Goal: Task Accomplishment & Management: Manage account settings

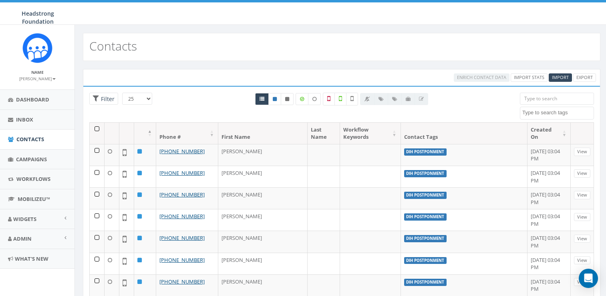
select select
click at [538, 100] on input "search" at bounding box center [557, 99] width 74 height 12
drag, startPoint x: 561, startPoint y: 101, endPoint x: 505, endPoint y: 95, distance: 56.0
click at [505, 95] on div "25 50 100 Filter All 0 contact(s) on current page All 73089 contact(s) filtered…" at bounding box center [341, 108] width 517 height 30
type input "gobbler"
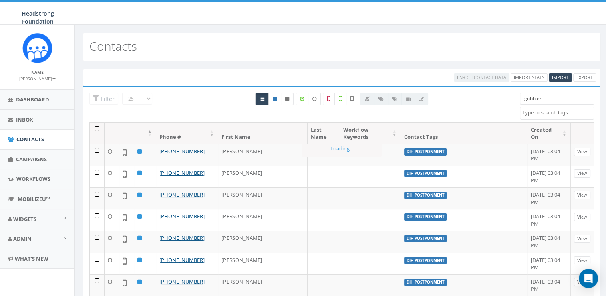
click at [547, 116] on span at bounding box center [557, 113] width 74 height 13
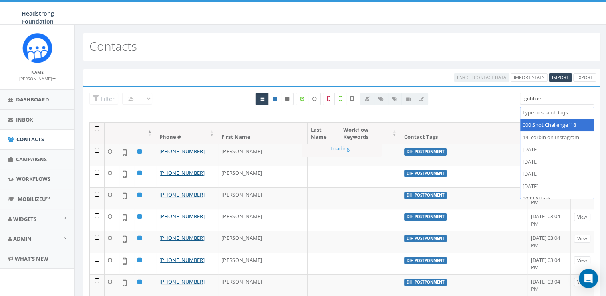
paste textarea "gobbler"
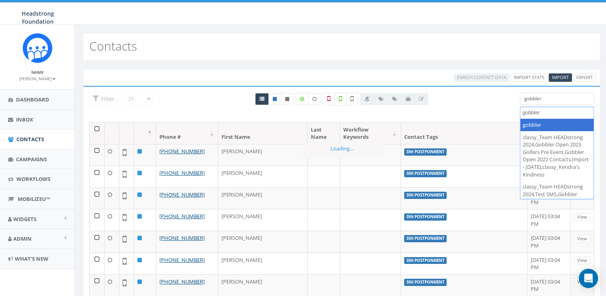
type textarea "gobbler"
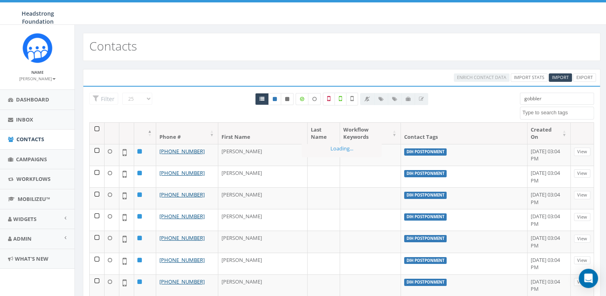
drag, startPoint x: 559, startPoint y: 99, endPoint x: 507, endPoint y: 105, distance: 52.4
click at [507, 105] on div "25 50 100 Filter All 0 contact(s) on current page All 73089 contact(s) filtered…" at bounding box center [341, 108] width 517 height 30
click at [534, 105] on div "000 Shot Challenge '18 14_corbin on Instagram 2023/10/16 2023/10/24 2023/11/06 …" at bounding box center [557, 106] width 74 height 27
click at [532, 109] on textarea "Search" at bounding box center [558, 112] width 71 height 7
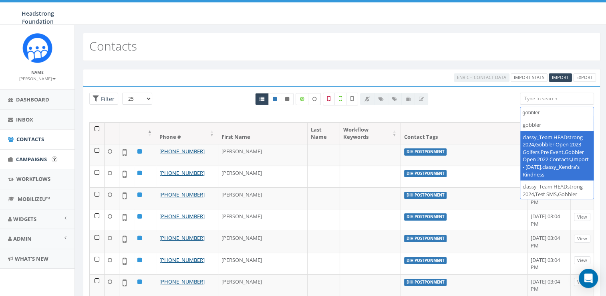
type textarea "gobbler"
click at [29, 165] on link "Campaigns" at bounding box center [37, 159] width 75 height 20
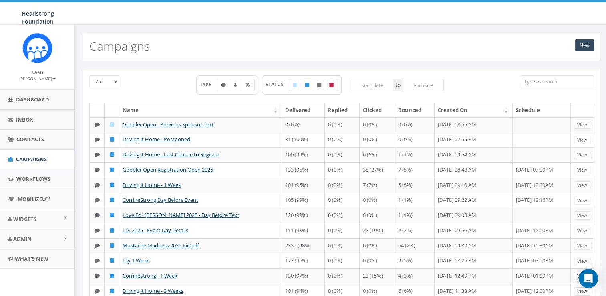
click at [537, 81] on input "search" at bounding box center [557, 81] width 74 height 12
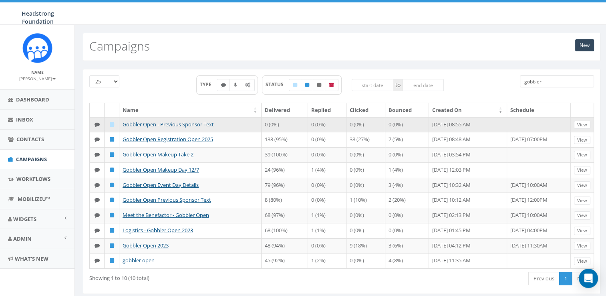
type input "gobbler"
click at [194, 123] on link "Gobbler Open - Previous Sponsor Text" at bounding box center [168, 124] width 91 height 7
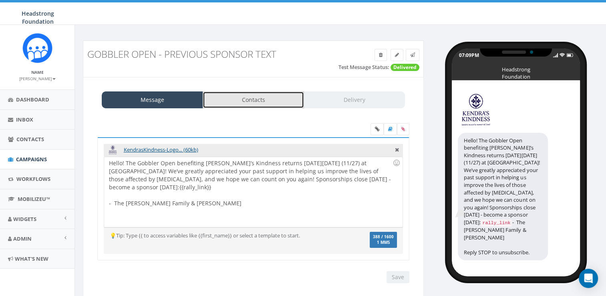
click at [248, 101] on link "Contacts" at bounding box center [253, 99] width 101 height 17
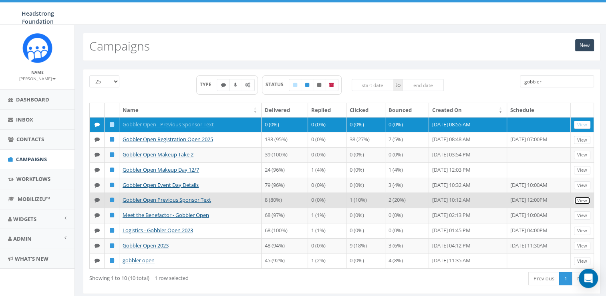
click at [584, 205] on link "View" at bounding box center [582, 200] width 16 height 8
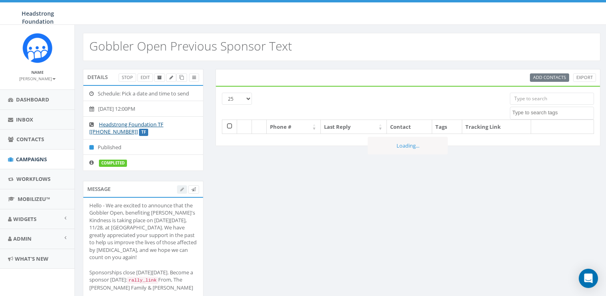
select select
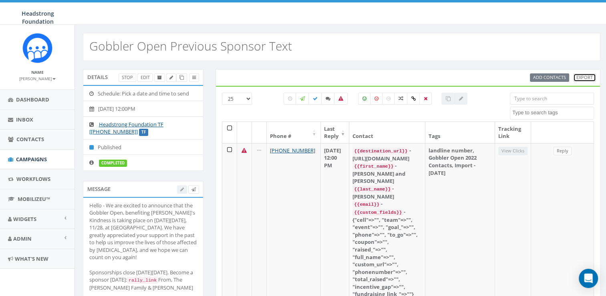
click at [586, 75] on link "Export" at bounding box center [585, 77] width 23 height 8
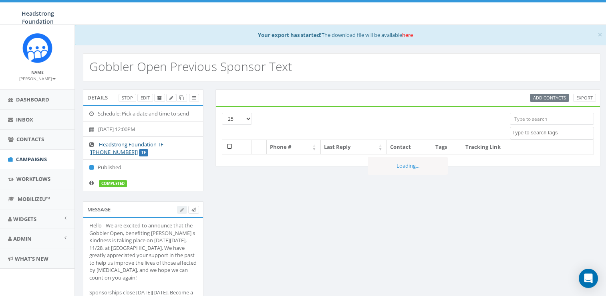
select select
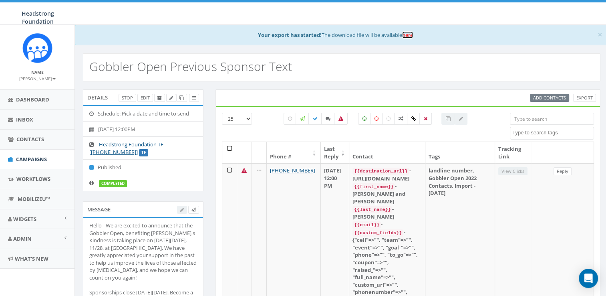
click at [405, 36] on link "here" at bounding box center [407, 34] width 11 height 7
click at [21, 161] on span "Campaigns" at bounding box center [31, 159] width 31 height 7
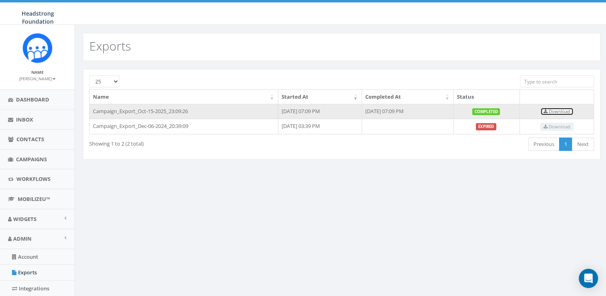
click at [564, 113] on span "Download" at bounding box center [557, 111] width 27 height 6
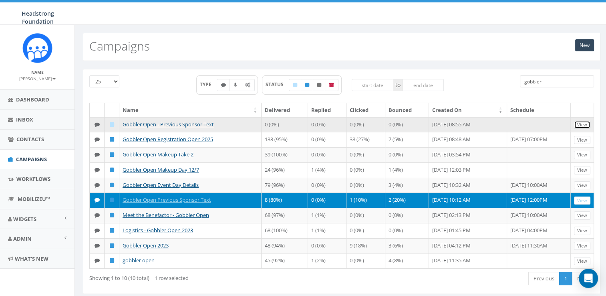
click at [580, 125] on link "View" at bounding box center [582, 125] width 16 height 8
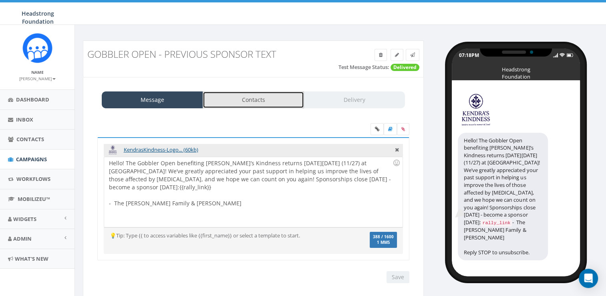
click at [246, 97] on link "Contacts" at bounding box center [253, 99] width 101 height 17
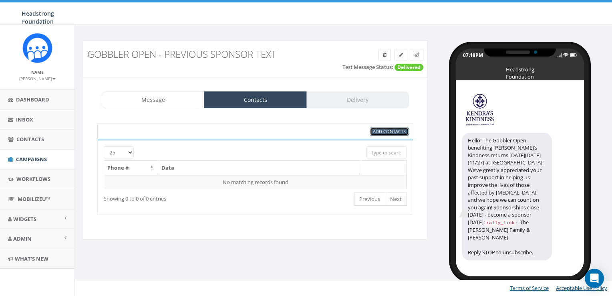
click at [388, 131] on span "Add Contacts" at bounding box center [389, 131] width 33 height 6
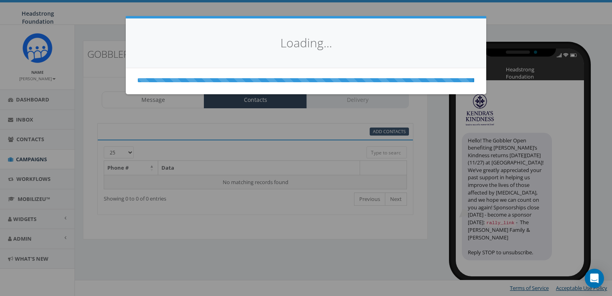
select select
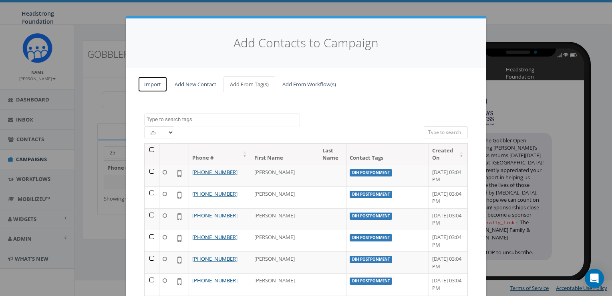
click at [151, 89] on link "Import" at bounding box center [153, 84] width 30 height 16
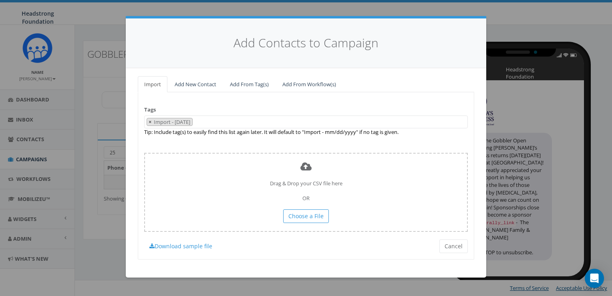
click at [149, 121] on span "×" at bounding box center [150, 121] width 3 height 7
select select
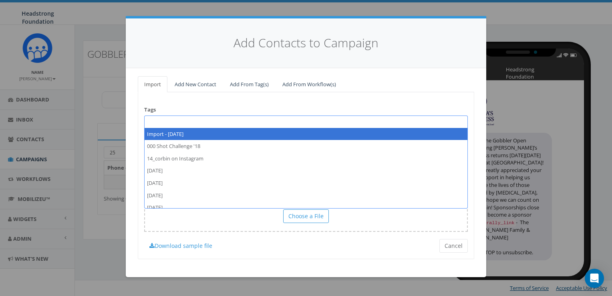
click at [171, 124] on span at bounding box center [306, 121] width 324 height 13
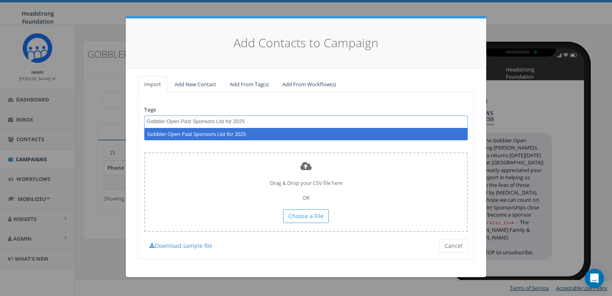
type textarea "Gobbler Open Past Sponsors List for 2025"
select select "Gobbler Open Past Sponsors List for 2025"
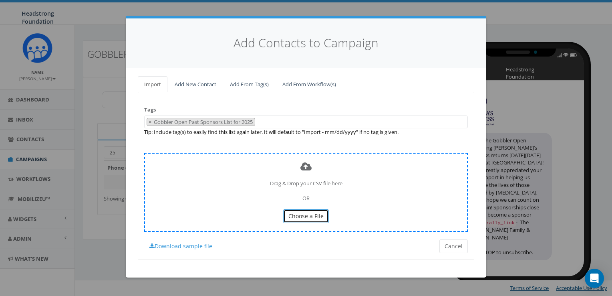
click at [297, 220] on button "Choose a File" at bounding box center [306, 216] width 46 height 14
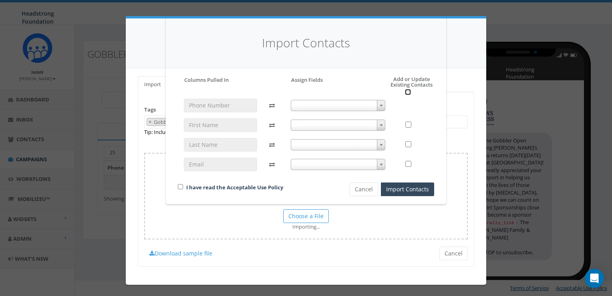
click at [409, 92] on input "checkbox" at bounding box center [408, 92] width 6 height 6
checkbox input "true"
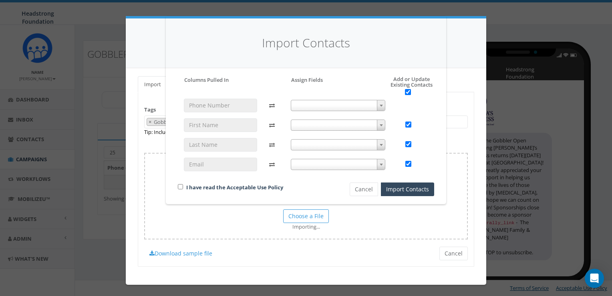
click at [359, 100] on span at bounding box center [338, 105] width 95 height 11
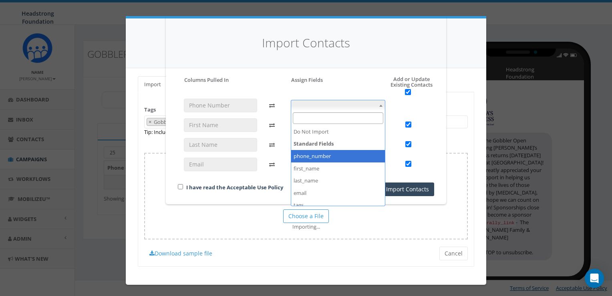
select select "phone_number"
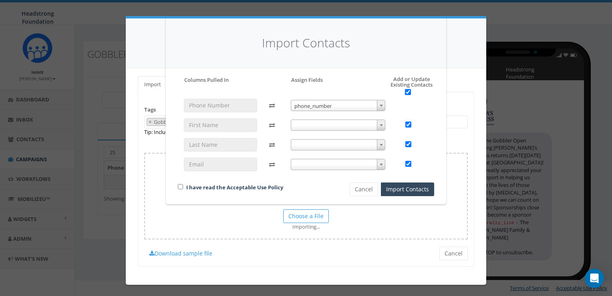
click at [331, 132] on div "phone_number phone_number" at bounding box center [338, 139] width 107 height 80
click at [334, 128] on span at bounding box center [338, 124] width 95 height 11
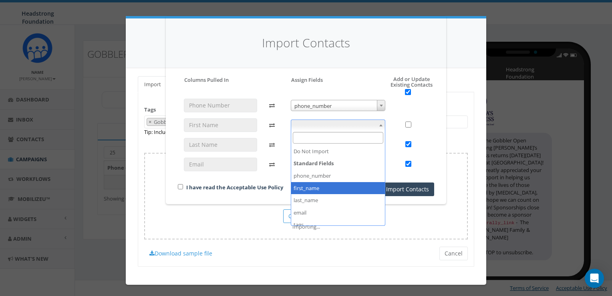
checkbox input "false"
select select "first_name"
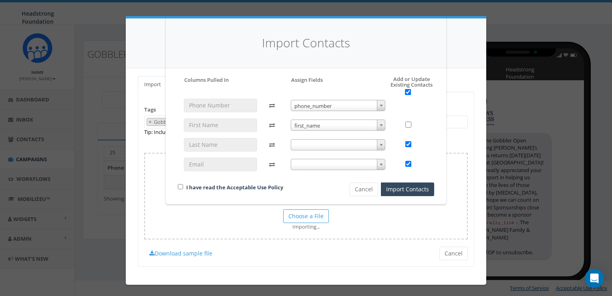
click at [324, 146] on span at bounding box center [338, 144] width 95 height 11
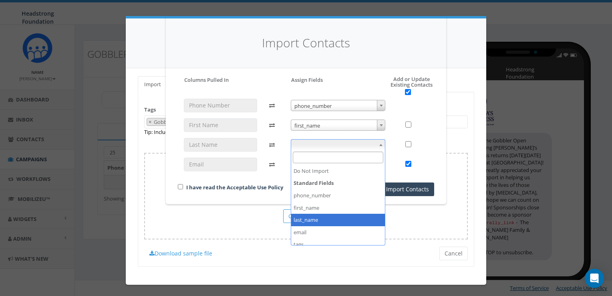
checkbox input "false"
select select "last_name"
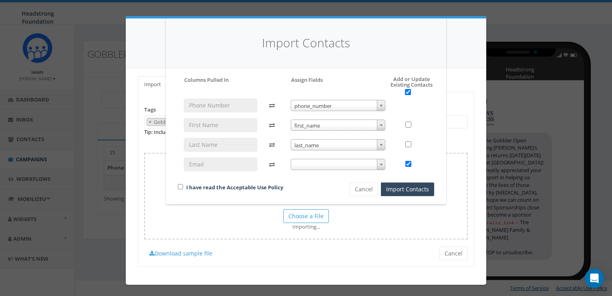
click at [328, 160] on span at bounding box center [338, 164] width 95 height 11
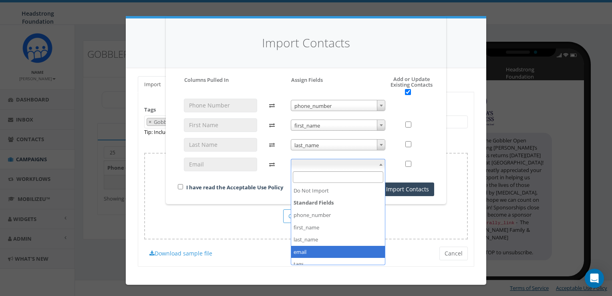
checkbox input "false"
select select "email"
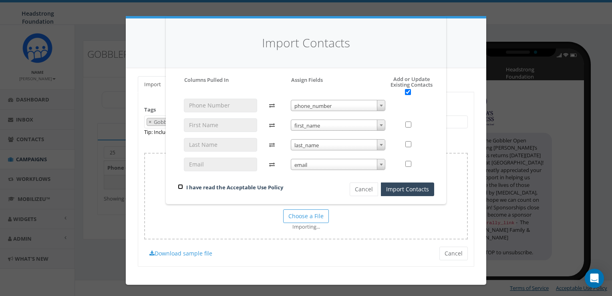
click at [180, 188] on input "checkbox" at bounding box center [180, 186] width 5 height 5
checkbox input "true"
click at [404, 192] on button "Import Contacts" at bounding box center [407, 189] width 53 height 14
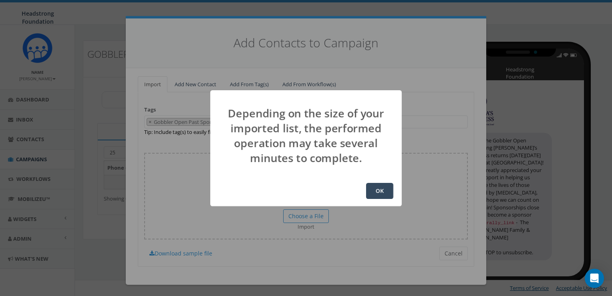
click at [373, 189] on button "OK" at bounding box center [379, 191] width 27 height 16
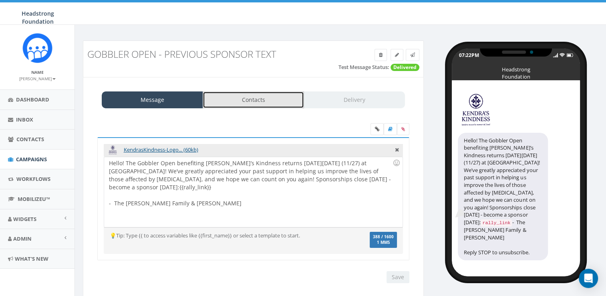
click at [261, 99] on link "Contacts" at bounding box center [253, 99] width 101 height 17
click at [279, 104] on link "Contacts" at bounding box center [253, 99] width 101 height 17
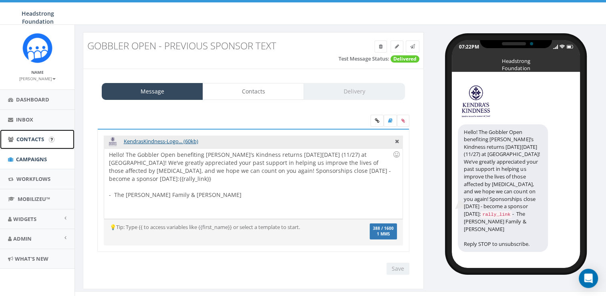
click at [38, 138] on span "Contacts" at bounding box center [30, 138] width 28 height 7
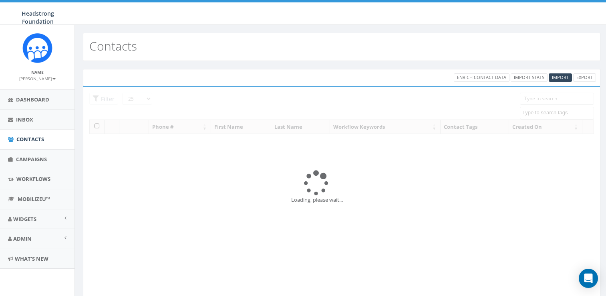
select select
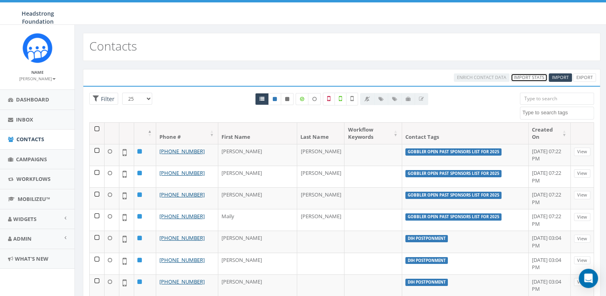
click at [525, 79] on link "Import Stats" at bounding box center [529, 77] width 37 height 8
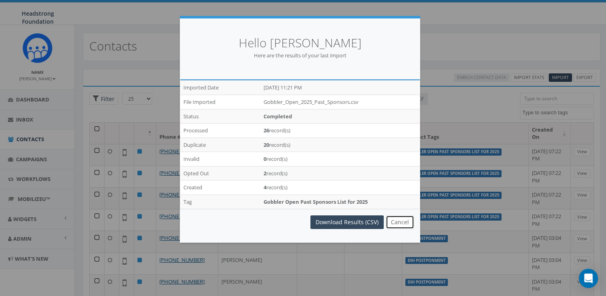
click at [401, 222] on button "Cancel" at bounding box center [400, 222] width 28 height 14
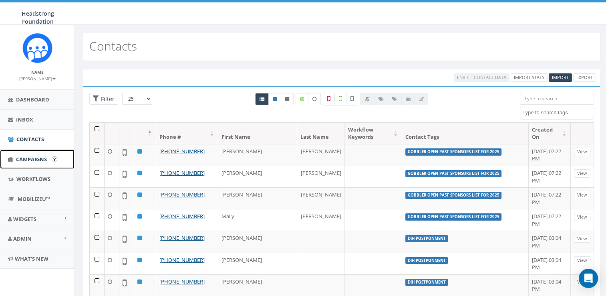
click at [25, 160] on span "Campaigns" at bounding box center [31, 159] width 31 height 7
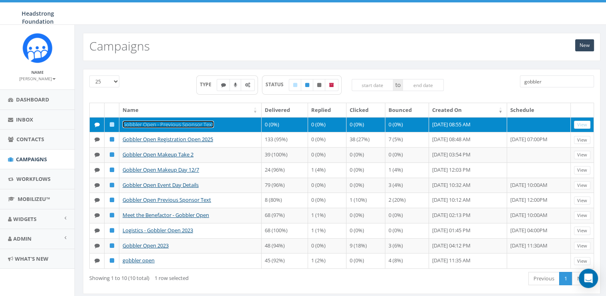
click at [197, 123] on link "Gobbler Open - Previous Sponsor Text" at bounding box center [168, 124] width 91 height 7
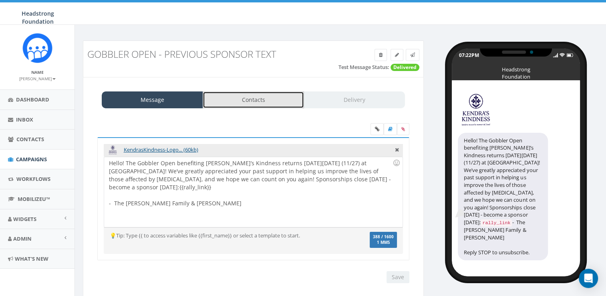
click at [250, 102] on link "Contacts" at bounding box center [253, 99] width 101 height 17
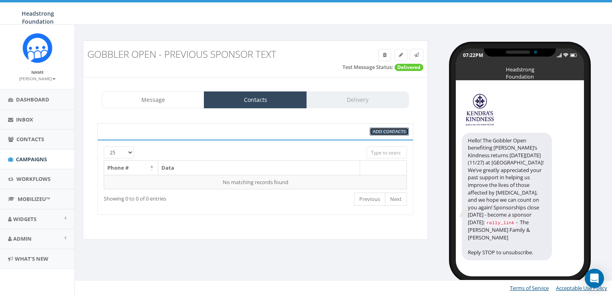
click at [392, 133] on span "Add Contacts" at bounding box center [389, 131] width 33 height 6
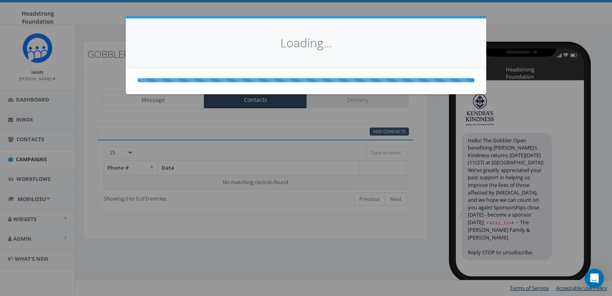
select select
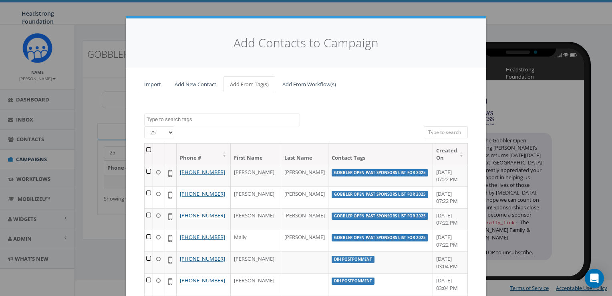
click at [233, 119] on textarea "Search" at bounding box center [223, 119] width 153 height 7
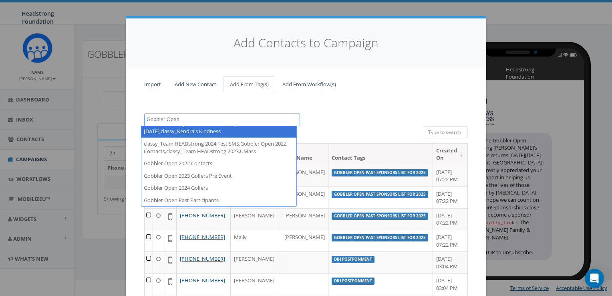
scroll to position [40, 0]
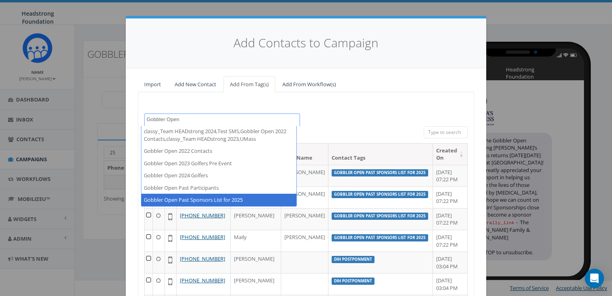
type textarea "Gobbler Open"
select select "Gobbler Open Past Sponsors List for 2025"
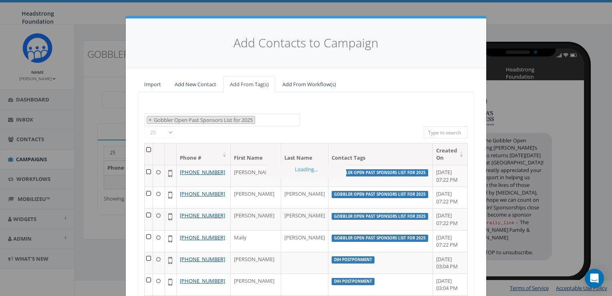
scroll to position [6370, 0]
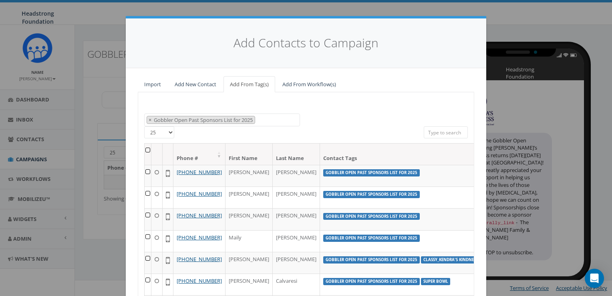
click at [146, 145] on th at bounding box center [148, 153] width 7 height 21
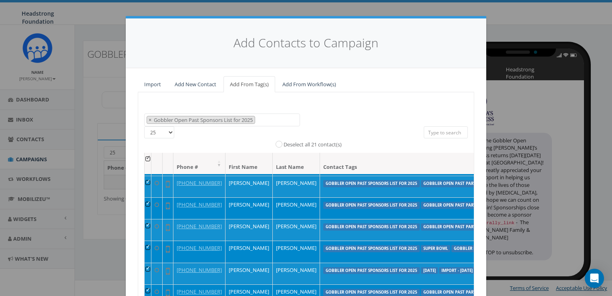
scroll to position [100, 0]
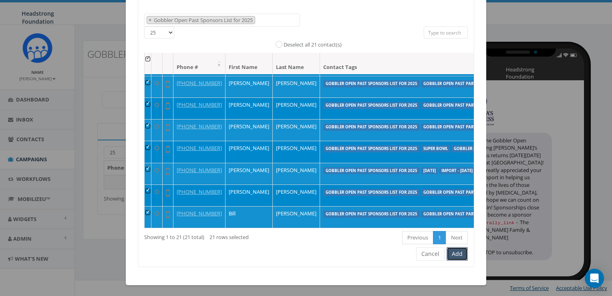
click at [458, 250] on button "Add" at bounding box center [457, 254] width 21 height 14
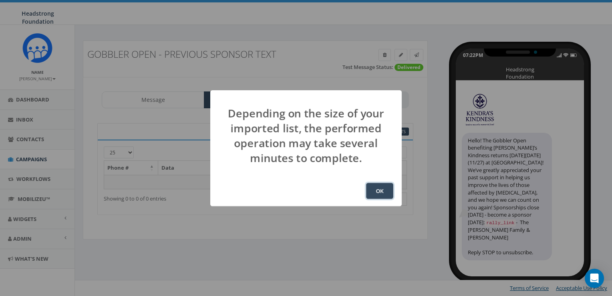
click at [382, 188] on button "OK" at bounding box center [379, 191] width 27 height 16
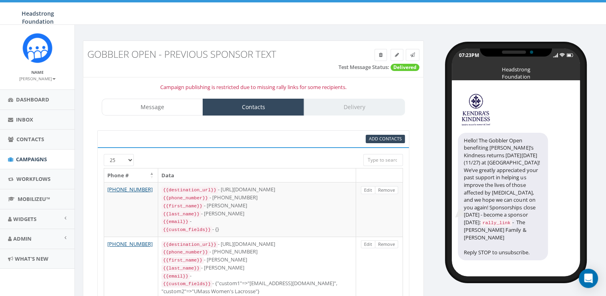
click at [317, 85] on p "Campaign publishing is restricted due to missing rally links for some recipient…" at bounding box center [253, 87] width 328 height 8
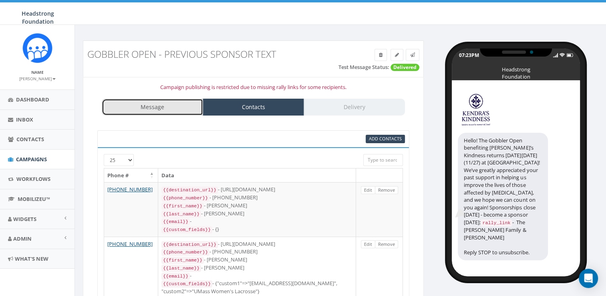
click at [156, 103] on link "Message" at bounding box center [152, 107] width 101 height 17
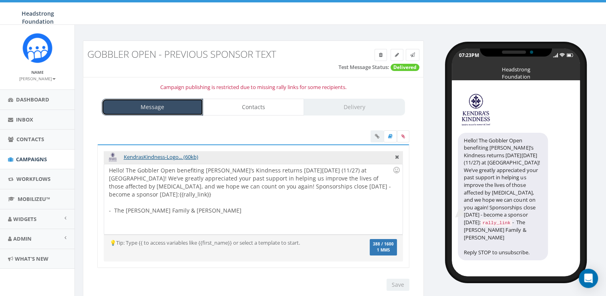
click at [156, 103] on link "Message" at bounding box center [152, 107] width 101 height 17
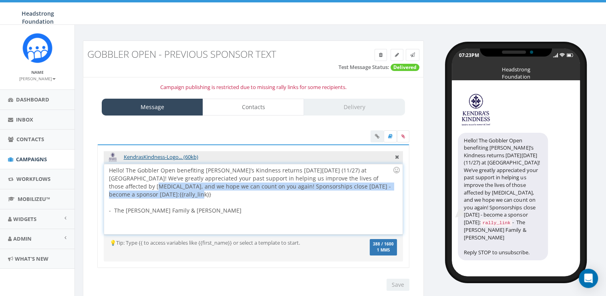
drag, startPoint x: 158, startPoint y: 192, endPoint x: 94, endPoint y: 190, distance: 63.8
click at [94, 190] on div "KendrasKindness-Logo... (60kb) Hello! The Gobbler Open benefiting Kendra’s Kind…" at bounding box center [253, 210] width 324 height 133
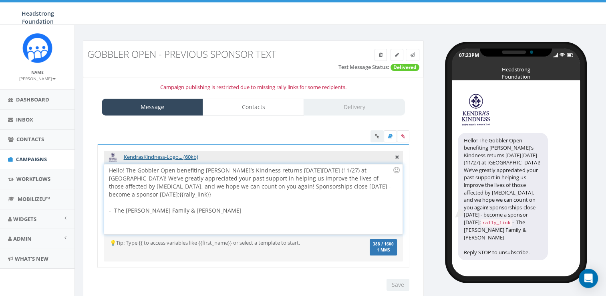
click at [134, 198] on div at bounding box center [251, 202] width 284 height 8
drag, startPoint x: 150, startPoint y: 193, endPoint x: 99, endPoint y: 195, distance: 50.9
click at [99, 195] on div "KendrasKindness-Logo... (60kb) Hello! The Gobbler Open benefiting Kendra’s Kind…" at bounding box center [253, 205] width 312 height 123
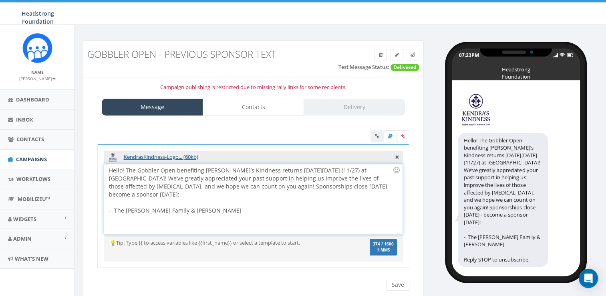
click at [376, 138] on div at bounding box center [390, 137] width 39 height 14
click at [380, 133] on div at bounding box center [390, 137] width 39 height 14
click at [387, 190] on div "Hello! The Gobbler Open benefiting Kendra’s Kindness returns Thanksgiving Day (…" at bounding box center [253, 199] width 298 height 70
click at [378, 135] on div at bounding box center [390, 137] width 39 height 14
click at [382, 134] on div at bounding box center [390, 137] width 39 height 14
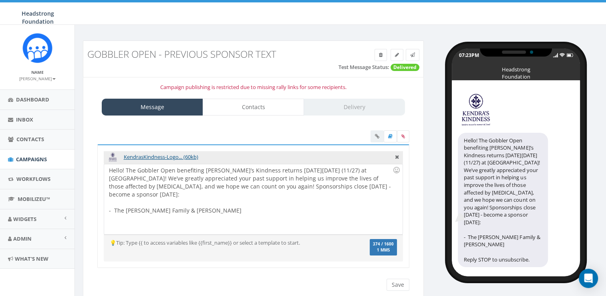
click at [364, 178] on div "Hello! The Gobbler Open benefiting Kendra’s Kindness returns Thanksgiving Day (…" at bounding box center [253, 199] width 298 height 70
click at [265, 79] on div "Campaign publishing is restricted due to missing rally links for some recipient…" at bounding box center [253, 191] width 341 height 228
click at [395, 282] on input "Save" at bounding box center [398, 285] width 23 height 12
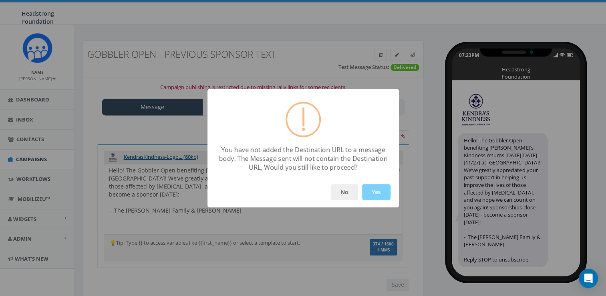
click at [598, 188] on div "You have not added the Destination URL to a message body. The Message sent will…" at bounding box center [303, 148] width 606 height 296
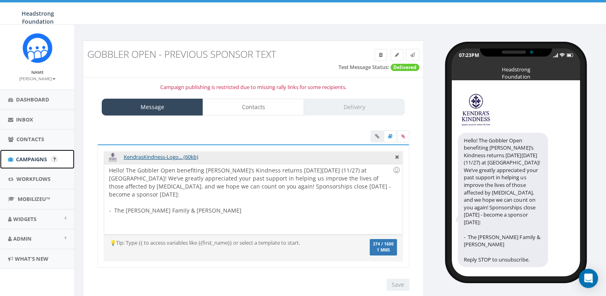
click at [29, 156] on span "Campaigns" at bounding box center [31, 159] width 31 height 7
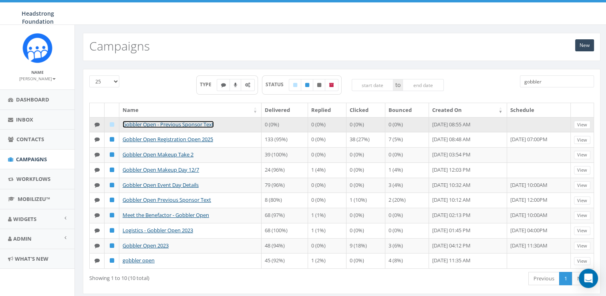
click at [191, 124] on link "Gobbler Open - Previous Sponsor Text" at bounding box center [168, 124] width 91 height 7
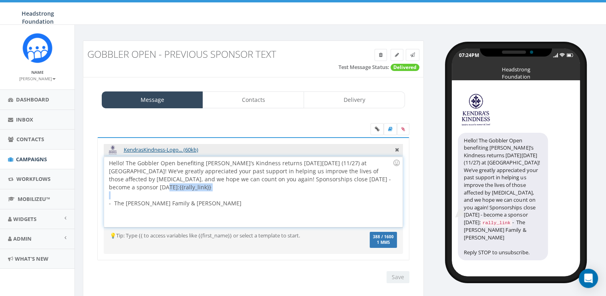
drag, startPoint x: 151, startPoint y: 191, endPoint x: 107, endPoint y: 187, distance: 43.5
click at [107, 187] on div "Hello! The Gobbler Open benefiting [PERSON_NAME]’s Kindness returns [DATE][DATE…" at bounding box center [253, 192] width 298 height 70
click at [404, 129] on icon at bounding box center [404, 129] width 4 height 5
click at [0, 0] on input "file" at bounding box center [0, 0] width 0 height 0
click at [374, 123] on link at bounding box center [377, 129] width 13 height 12
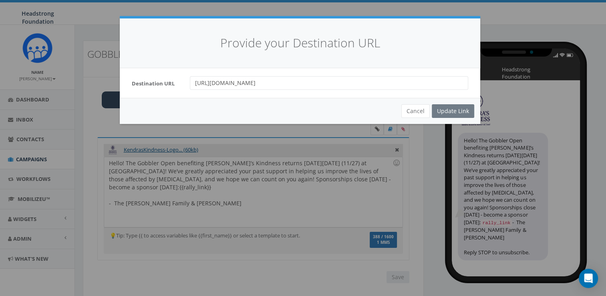
click at [454, 111] on div "Cancel Update Link" at bounding box center [300, 111] width 361 height 26
click at [420, 113] on button "Cancel" at bounding box center [416, 111] width 28 height 14
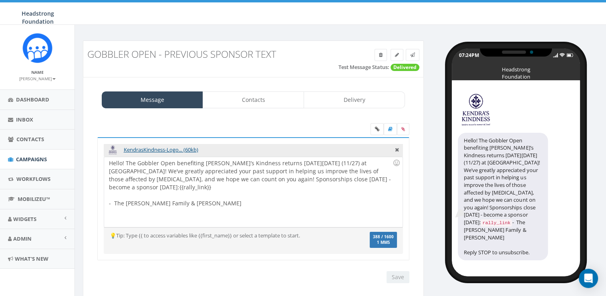
click at [401, 275] on div "Save Next" at bounding box center [396, 277] width 27 height 12
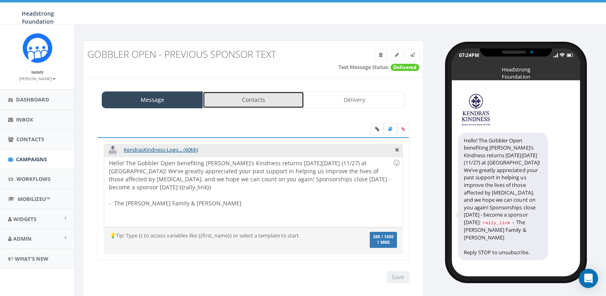
click at [261, 105] on link "Contacts" at bounding box center [253, 99] width 101 height 17
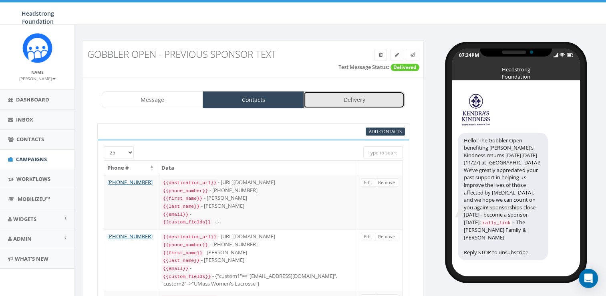
click at [351, 98] on link "Delivery" at bounding box center [354, 99] width 101 height 17
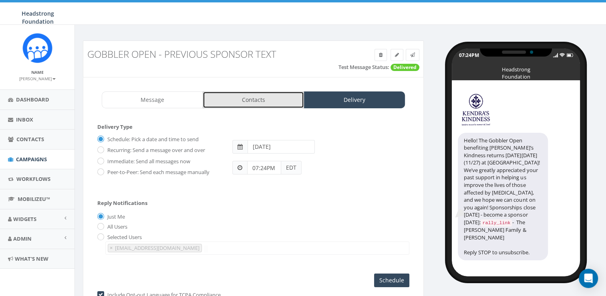
click at [291, 95] on link "Contacts" at bounding box center [253, 99] width 101 height 17
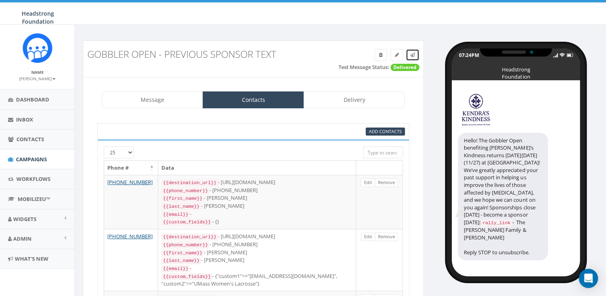
click at [417, 54] on link at bounding box center [413, 55] width 14 height 12
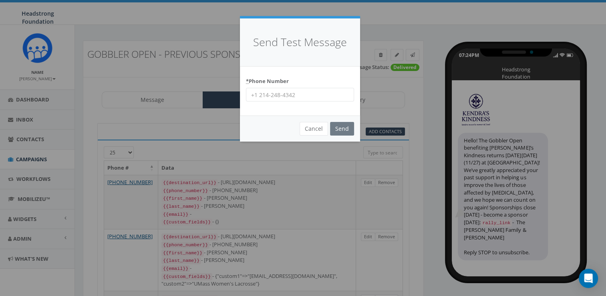
click at [299, 97] on input "* Phone Number" at bounding box center [300, 95] width 108 height 14
type input "6098022576"
click at [344, 126] on input "Send" at bounding box center [342, 129] width 24 height 14
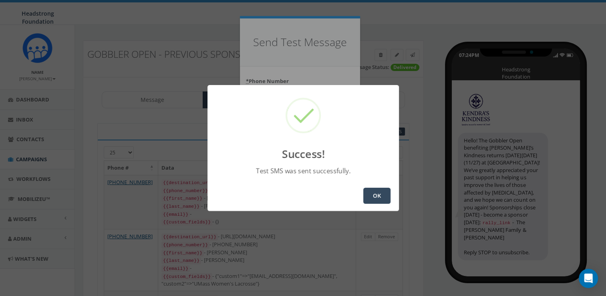
click at [378, 198] on button "OK" at bounding box center [377, 196] width 27 height 16
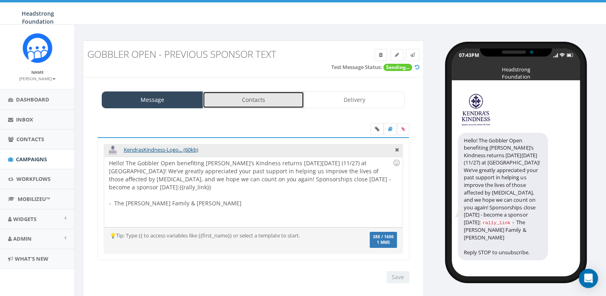
click at [253, 105] on link "Contacts" at bounding box center [253, 99] width 101 height 17
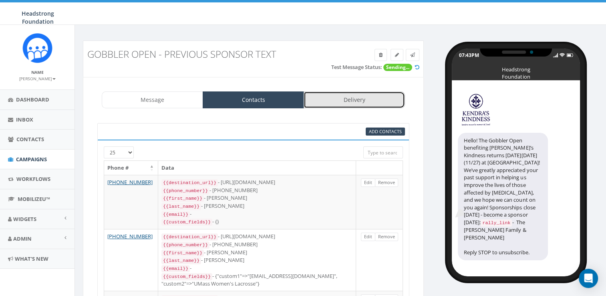
click at [341, 96] on link "Delivery" at bounding box center [354, 99] width 101 height 17
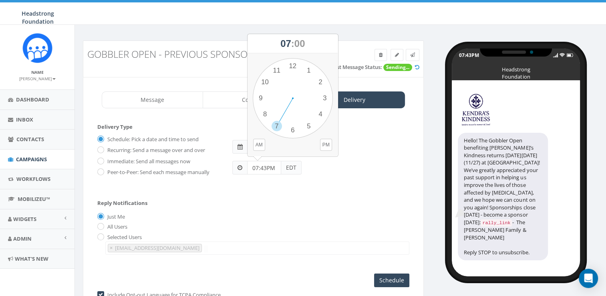
click at [273, 167] on input "07:43PM" at bounding box center [264, 168] width 34 height 14
click at [220, 56] on h3 "Gobbler Open - Previous Sponsor Text" at bounding box center [210, 54] width 246 height 10
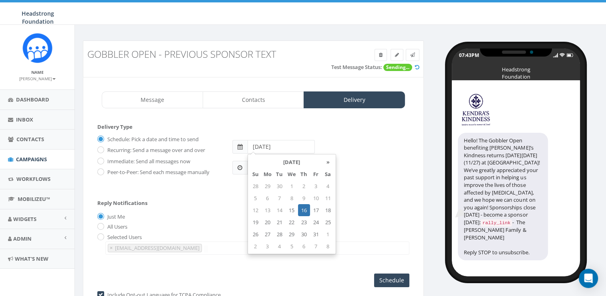
click at [261, 149] on input "[DATE]" at bounding box center [281, 147] width 67 height 14
click at [293, 210] on td "15" at bounding box center [292, 210] width 12 height 12
type input "2025-10-15"
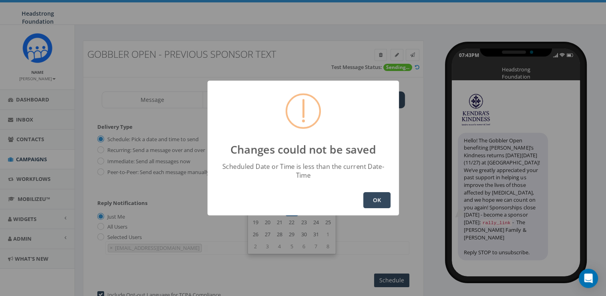
click at [362, 194] on div "OK" at bounding box center [304, 200] width 192 height 30
click at [368, 195] on button "OK" at bounding box center [377, 200] width 27 height 16
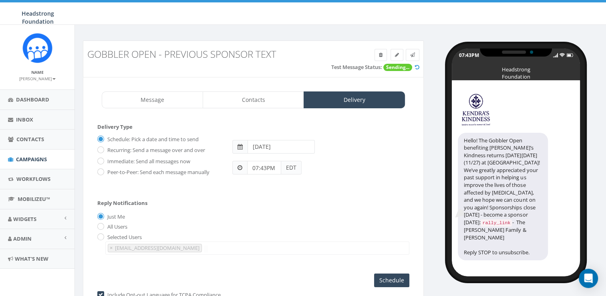
click at [271, 166] on input "07:43PM" at bounding box center [264, 168] width 34 height 14
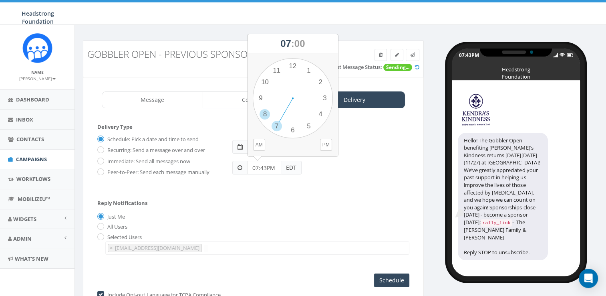
click at [265, 112] on div "1 2 3 4 5 6 7 8 9 10 11 12 00 05 10 15 20 25 30 35 40 45 50 55" at bounding box center [293, 98] width 80 height 80
click at [292, 67] on div "1 2 3 4 5 6 7 8 9 10 11 12 00 05 10 15 20 25 30 35 40 45 50 55" at bounding box center [293, 98] width 80 height 80
type input "08:00PM"
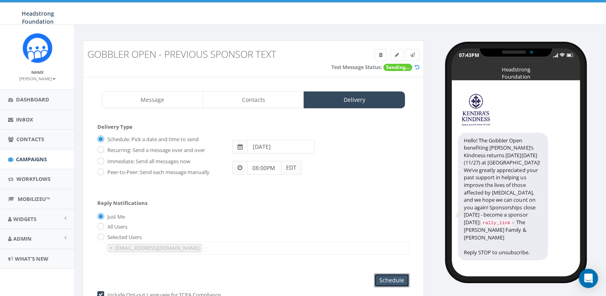
click at [393, 283] on input "Schedule" at bounding box center [391, 280] width 35 height 14
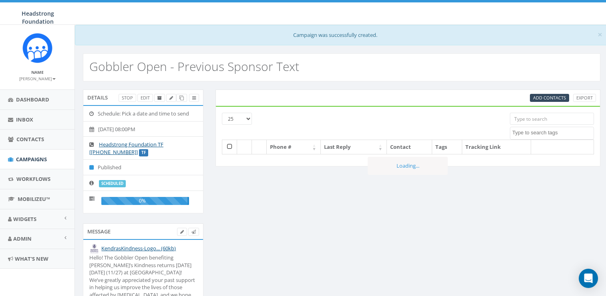
select select
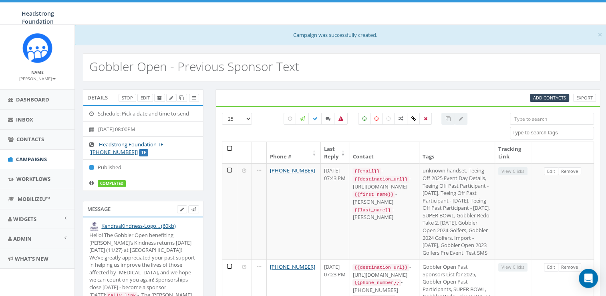
click at [437, 18] on div "54.24 % of Available Amount Used You have used 54.24 % of your available amount." at bounding box center [515, 13] width 194 height 22
